Goal: Task Accomplishment & Management: Manage account settings

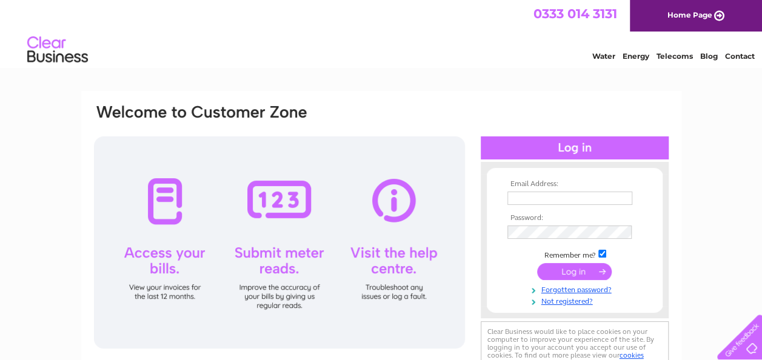
type input "cme@mshblegal.com"
click at [570, 272] on input "submit" at bounding box center [574, 271] width 75 height 17
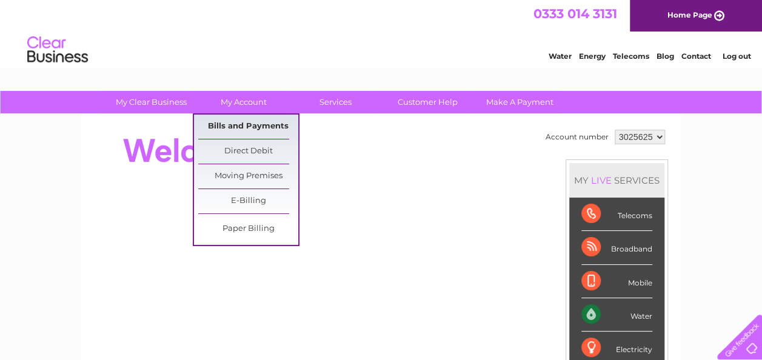
click at [253, 127] on link "Bills and Payments" at bounding box center [248, 127] width 100 height 24
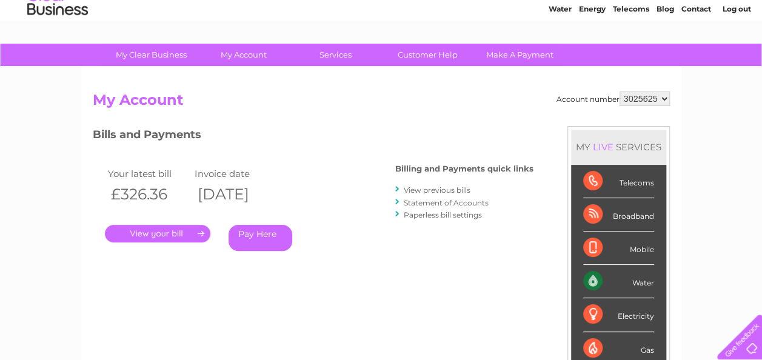
scroll to position [121, 0]
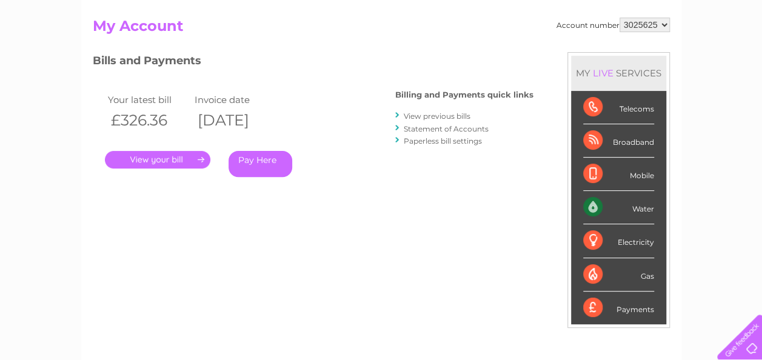
click at [163, 162] on link "." at bounding box center [157, 160] width 105 height 18
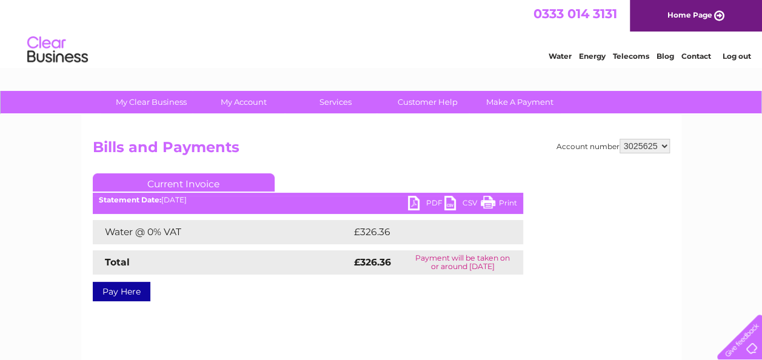
click at [430, 202] on link "PDF" at bounding box center [426, 205] width 36 height 18
